Goal: Navigation & Orientation: Find specific page/section

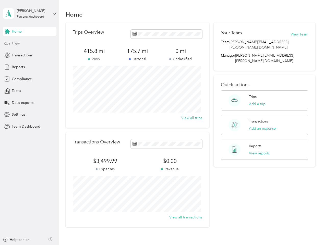
click at [162, 123] on div "Trips Overview 415.8 mi Work 175.7 mi Personal 0 mi Unclassified View all trips" at bounding box center [138, 74] width 144 height 105
click at [30, 14] on div "[PERSON_NAME]" at bounding box center [33, 10] width 32 height 5
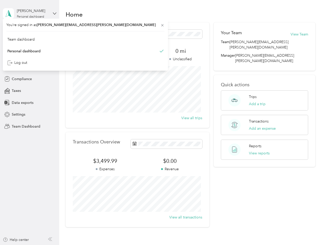
click at [30, 31] on div "You’re signed in as [EMAIL_ADDRESS][PERSON_NAME][DOMAIN_NAME] Team dashboard Pe…" at bounding box center [85, 45] width 165 height 52
